Goal: Task Accomplishment & Management: Manage account settings

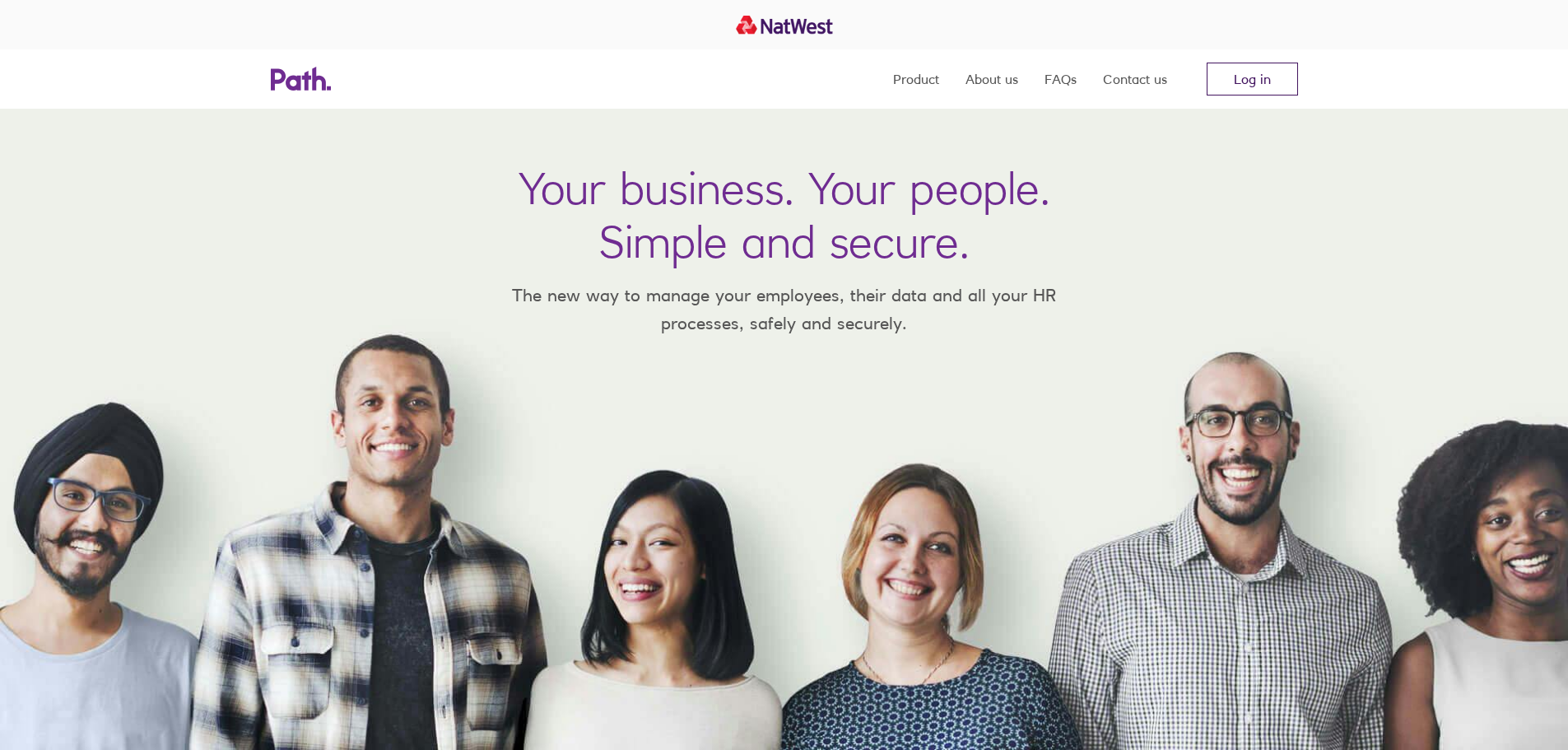
click at [1226, 92] on link "Log in" at bounding box center [1253, 79] width 92 height 33
click at [1544, 27] on div at bounding box center [784, 24] width 1568 height 50
click at [1235, 86] on link "Log in" at bounding box center [1253, 79] width 92 height 33
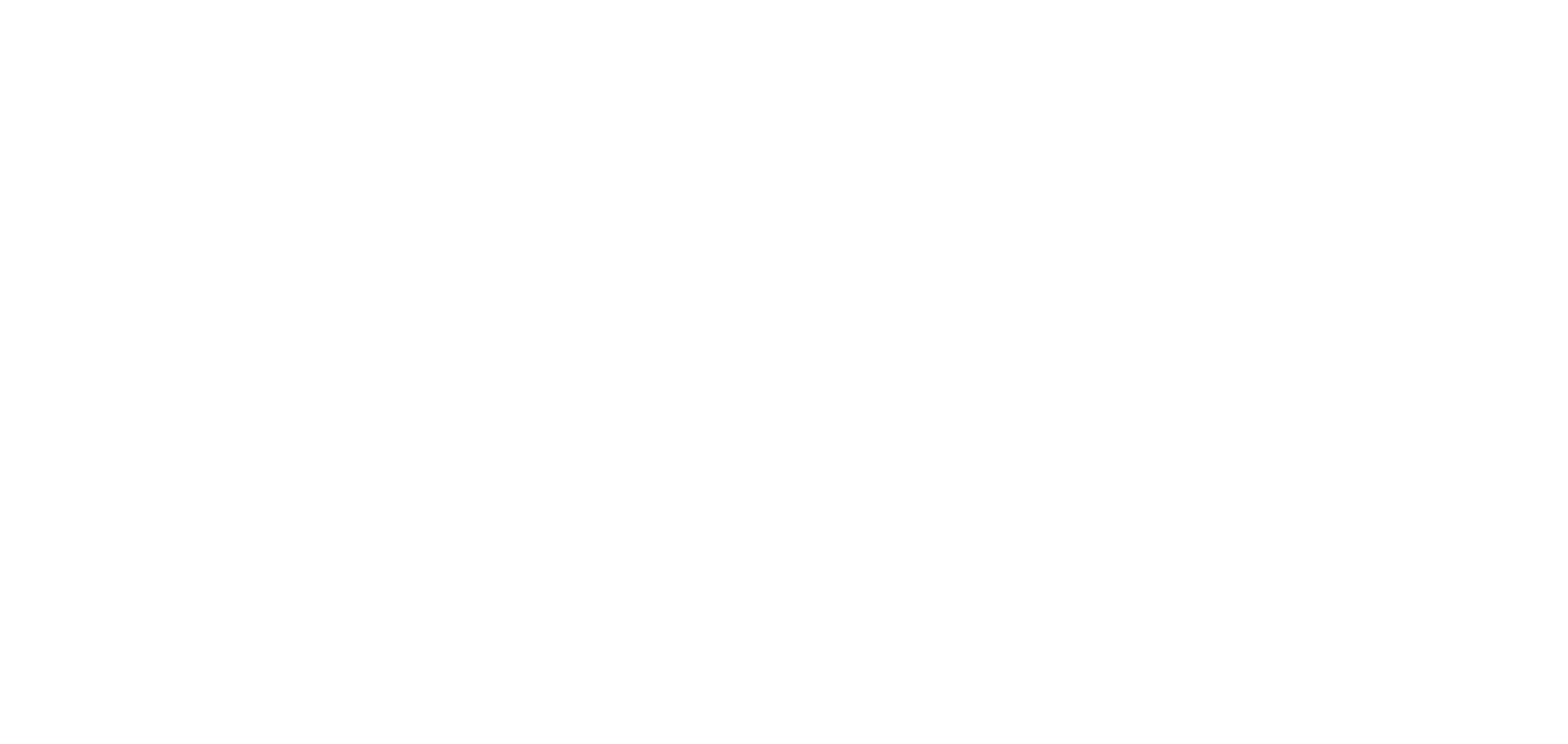
drag, startPoint x: 796, startPoint y: 367, endPoint x: 776, endPoint y: 373, distance: 20.9
click at [796, 367] on div at bounding box center [784, 372] width 1568 height 744
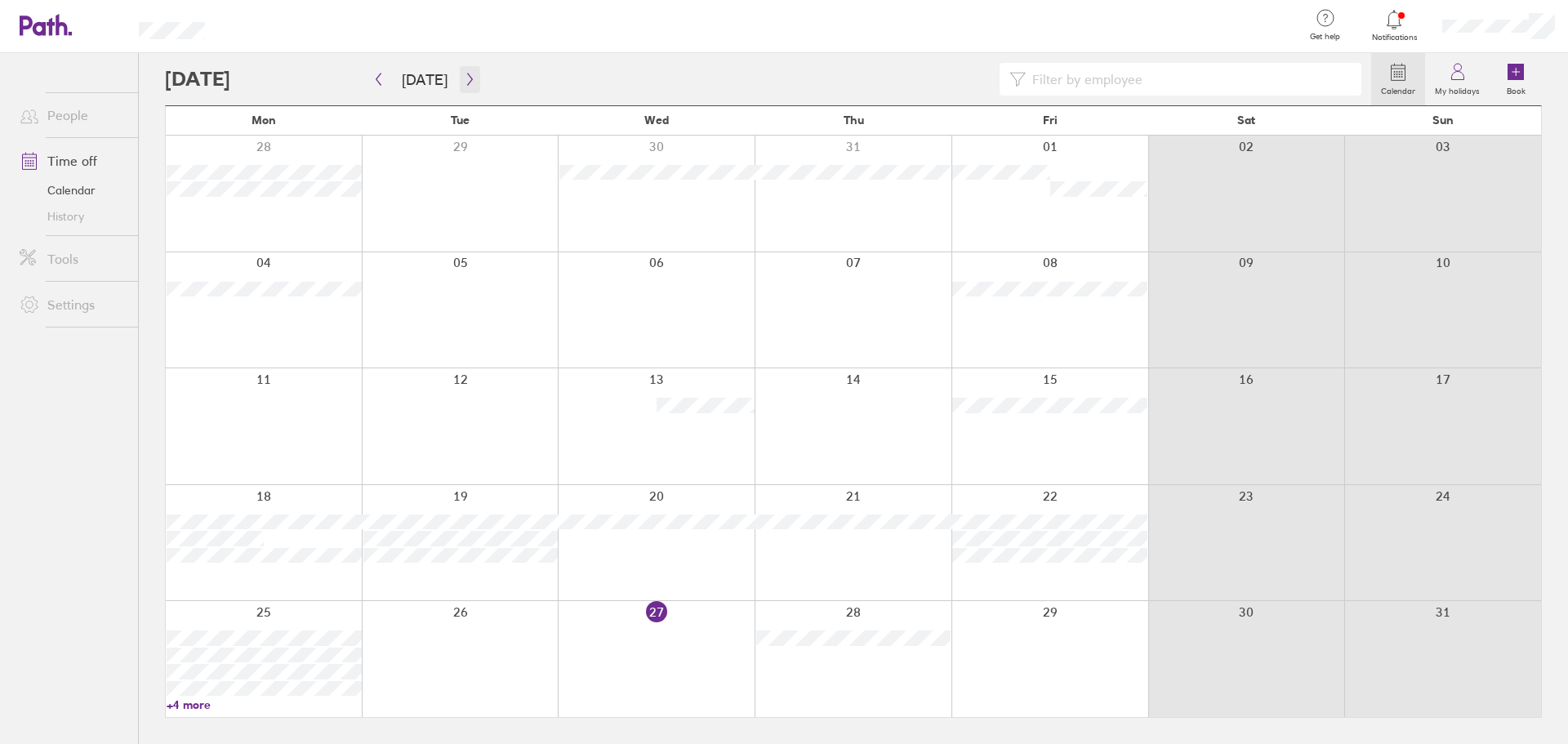
click at [464, 79] on icon "button" at bounding box center [469, 78] width 13 height 13
click at [263, 428] on div at bounding box center [263, 426] width 196 height 116
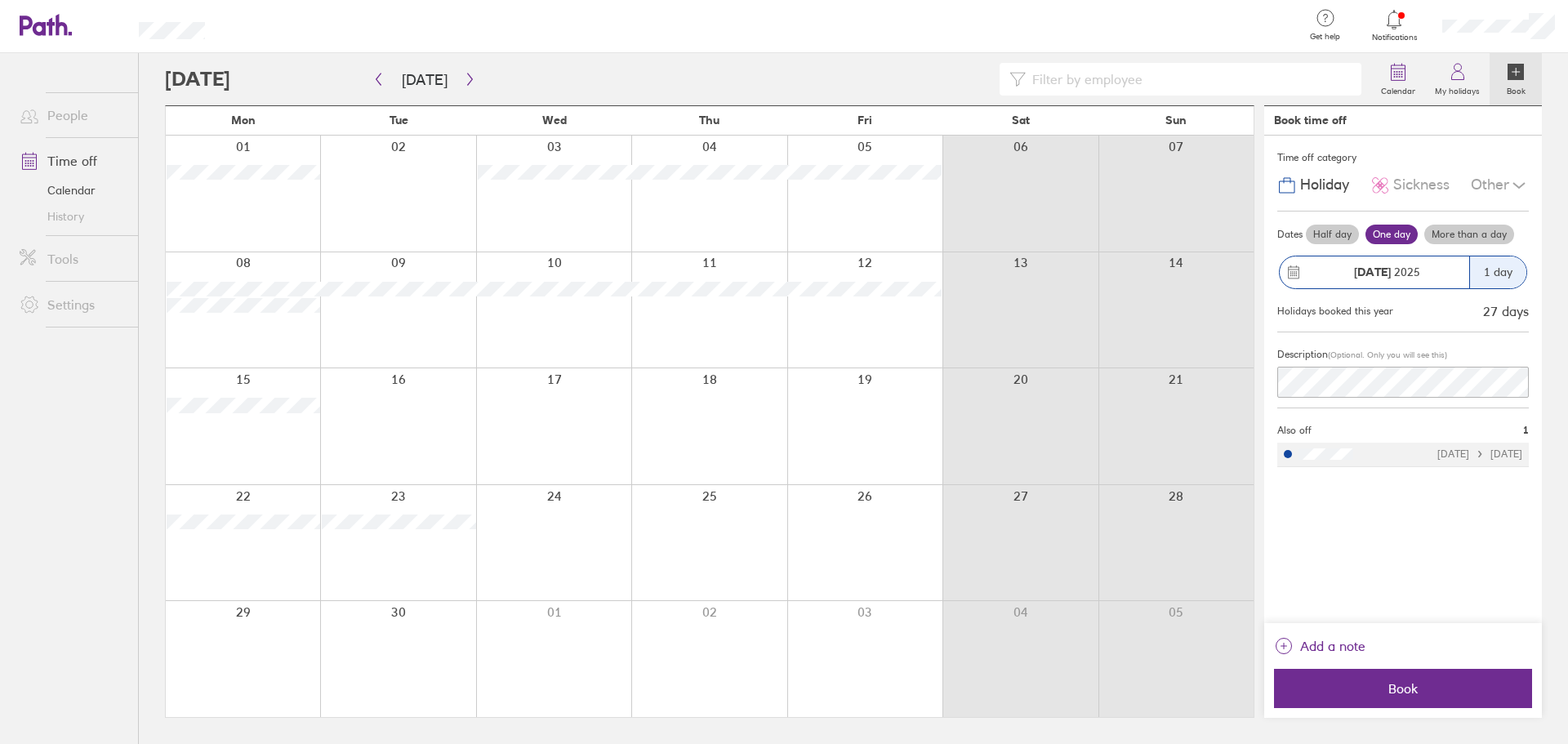
click at [1387, 237] on label "One day" at bounding box center [1392, 234] width 52 height 19
click at [0, 0] on input "One day" at bounding box center [0, 0] width 0 height 0
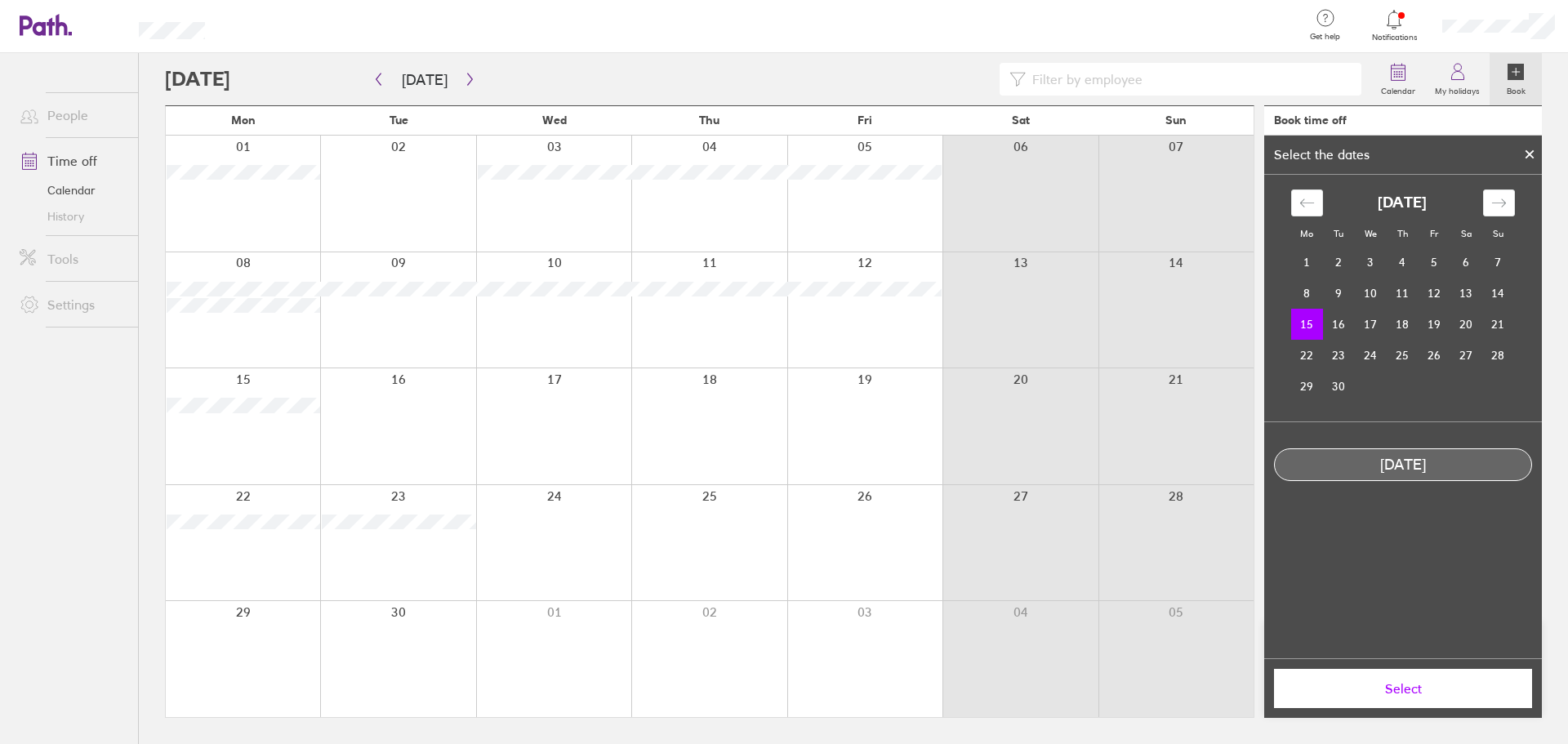
click at [1369, 699] on button "Select" at bounding box center [1402, 688] width 258 height 39
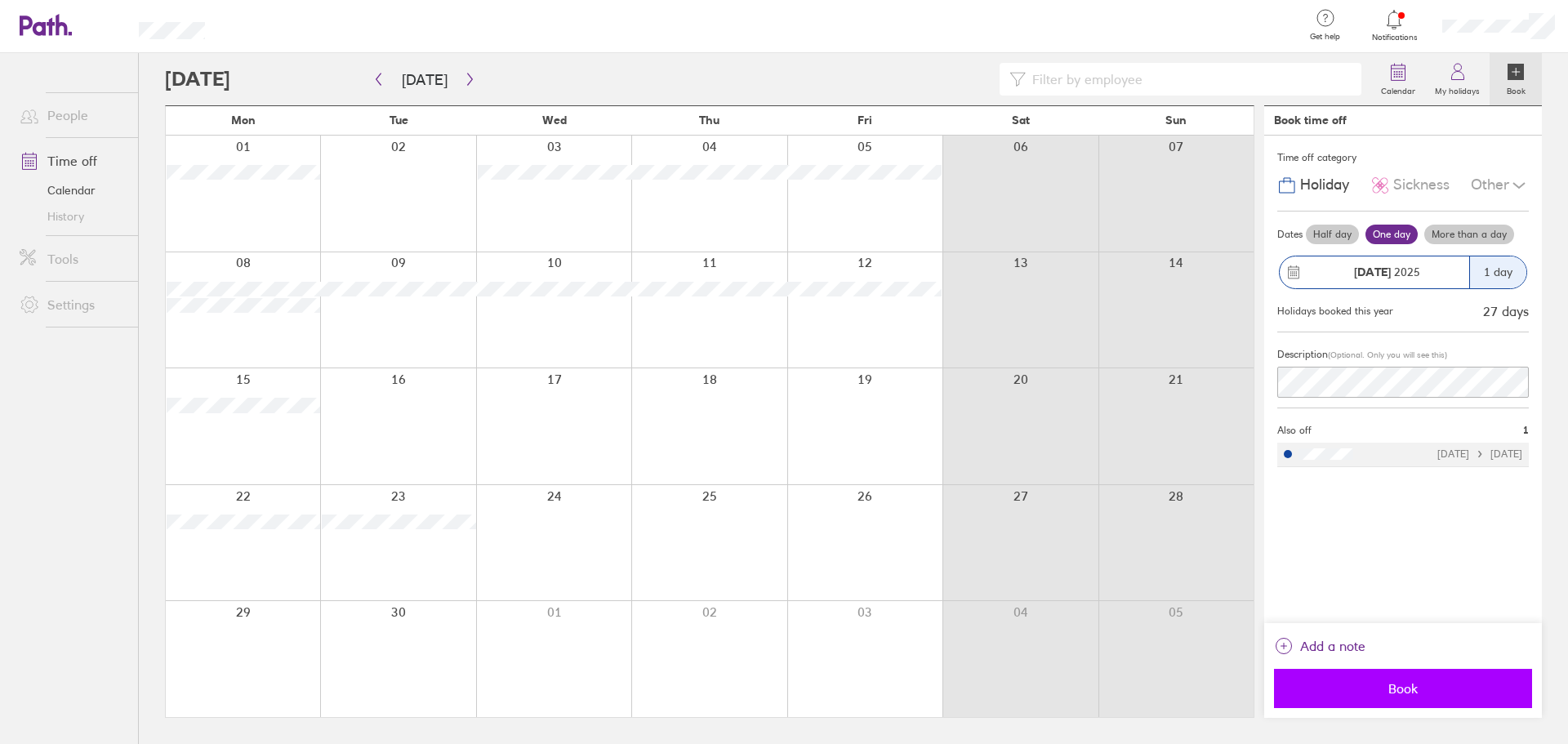
click at [1364, 699] on button "Book" at bounding box center [1402, 688] width 258 height 39
